Goal: Communication & Community: Connect with others

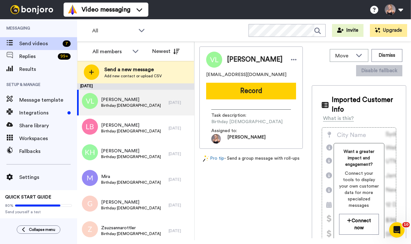
scroll to position [36, 0]
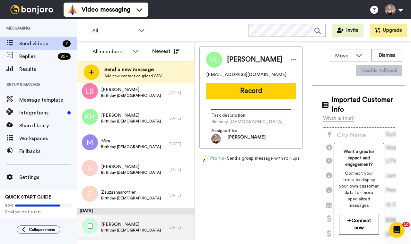
click at [110, 234] on div "[PERSON_NAME] Birthday [DEMOGRAPHIC_DATA]" at bounding box center [122, 228] width 91 height 26
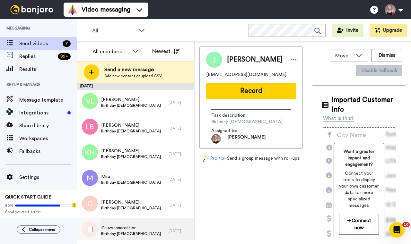
scroll to position [36, 0]
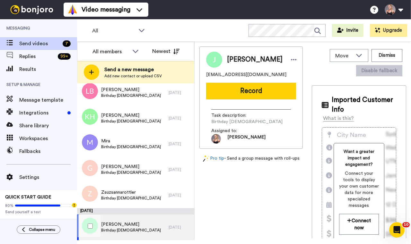
click at [135, 236] on div "[PERSON_NAME] Birthday [DEMOGRAPHIC_DATA]" at bounding box center [122, 228] width 91 height 26
click at [228, 103] on div "Julie Robinson juliekanth@gmail.com Record Task description : Birthday Sunday 1…" at bounding box center [250, 98] width 103 height 102
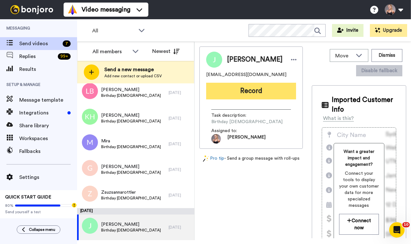
click at [254, 92] on button "Record" at bounding box center [251, 91] width 90 height 17
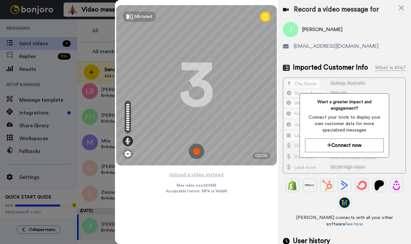
click at [199, 152] on img at bounding box center [196, 151] width 15 height 15
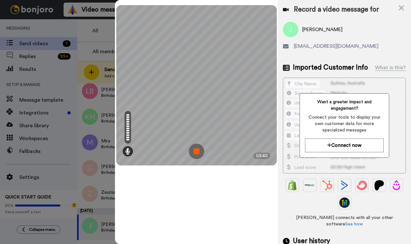
click at [199, 152] on img at bounding box center [196, 151] width 15 height 15
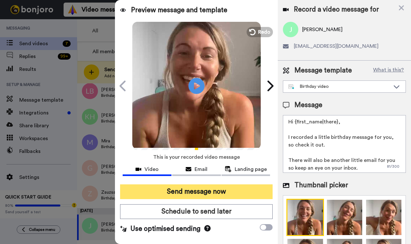
click at [167, 196] on button "Send message now" at bounding box center [196, 192] width 152 height 15
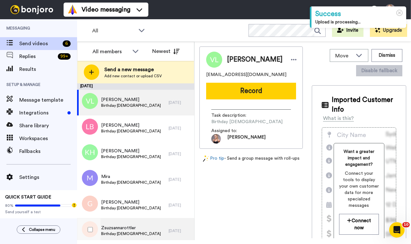
click at [152, 229] on span "Zsuzsannarottler" at bounding box center [131, 228] width 60 height 6
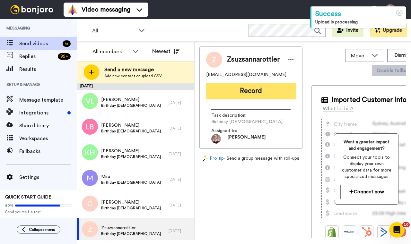
click at [243, 87] on button "Record" at bounding box center [251, 91] width 90 height 17
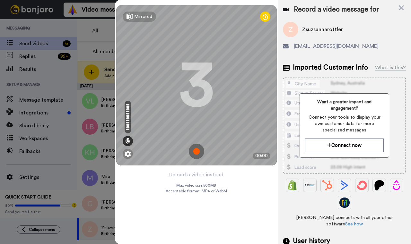
click at [192, 150] on img at bounding box center [196, 151] width 15 height 15
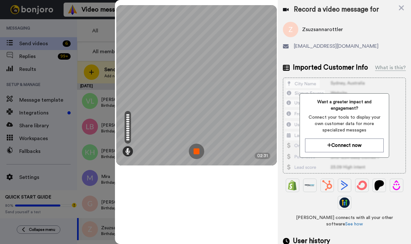
click at [197, 150] on img at bounding box center [196, 151] width 15 height 15
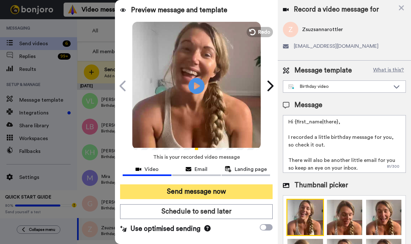
click at [198, 194] on button "Send message now" at bounding box center [196, 192] width 152 height 15
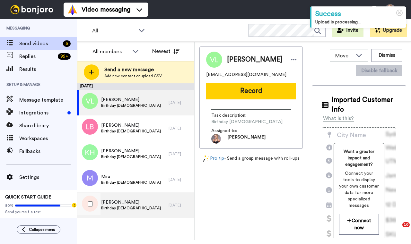
click at [114, 203] on span "[PERSON_NAME]" at bounding box center [131, 202] width 60 height 6
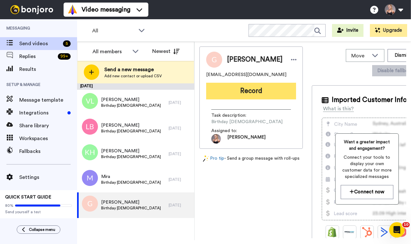
click at [231, 96] on button "Record" at bounding box center [251, 91] width 90 height 17
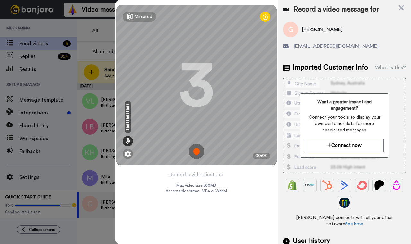
click at [202, 154] on img at bounding box center [196, 151] width 15 height 15
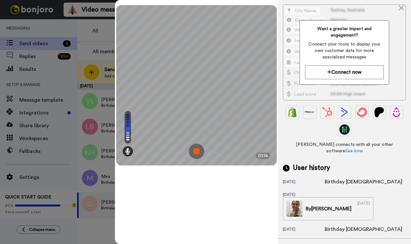
scroll to position [96, 0]
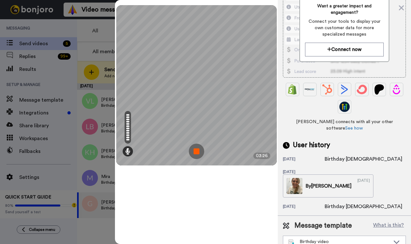
click at [195, 152] on img at bounding box center [196, 151] width 15 height 15
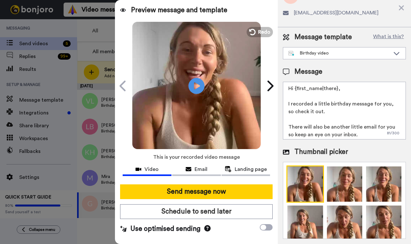
scroll to position [37, 0]
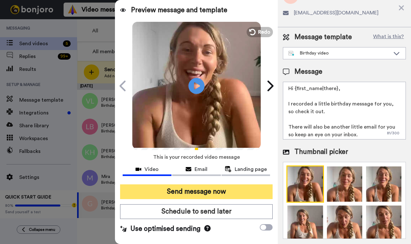
click at [158, 194] on button "Send message now" at bounding box center [196, 192] width 152 height 15
